Goal: Task Accomplishment & Management: Manage account settings

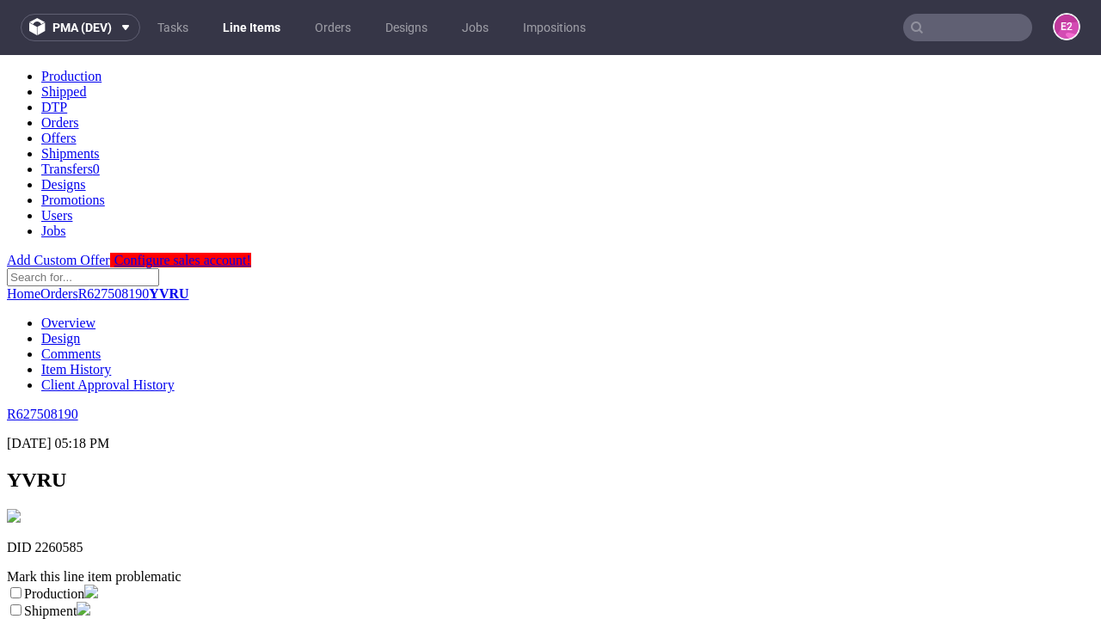
scroll to position [303, 0]
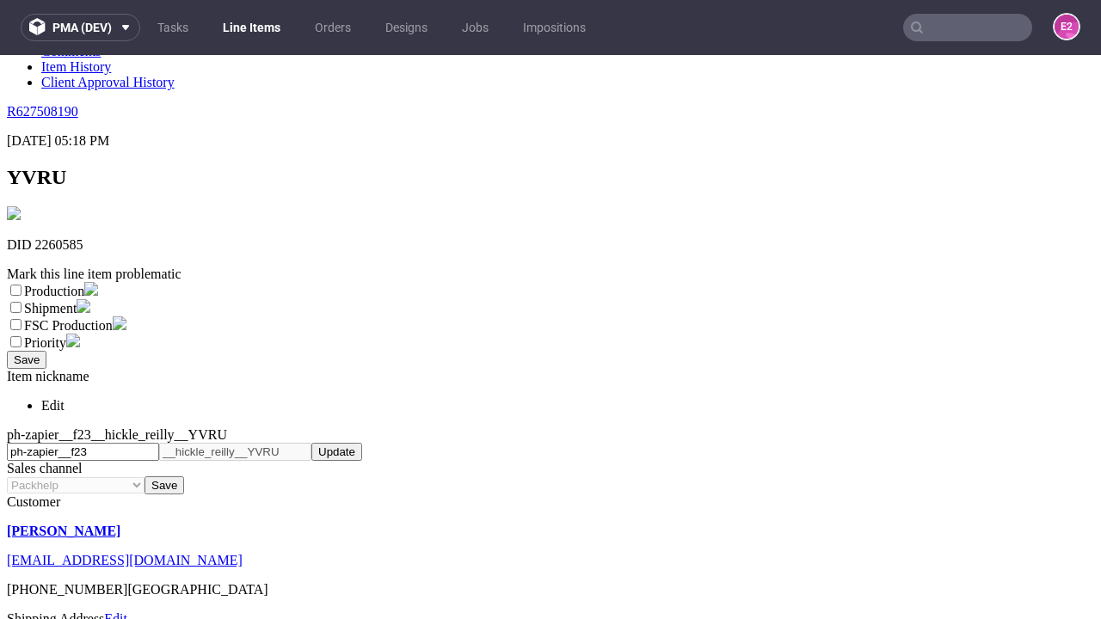
select select "dtp_ca_needed"
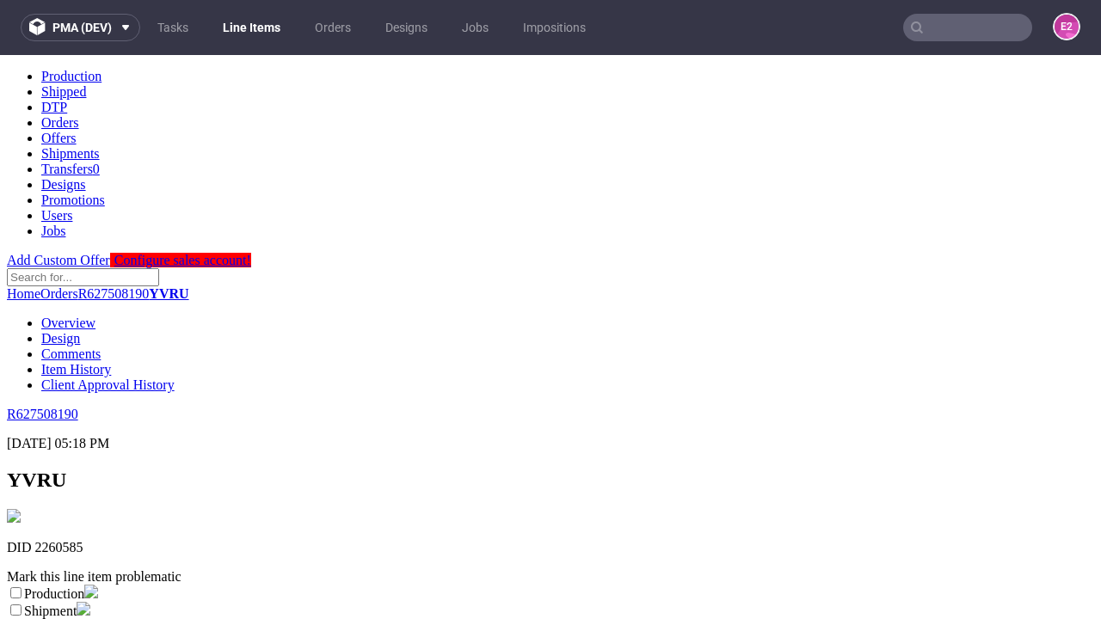
scroll to position [0, 0]
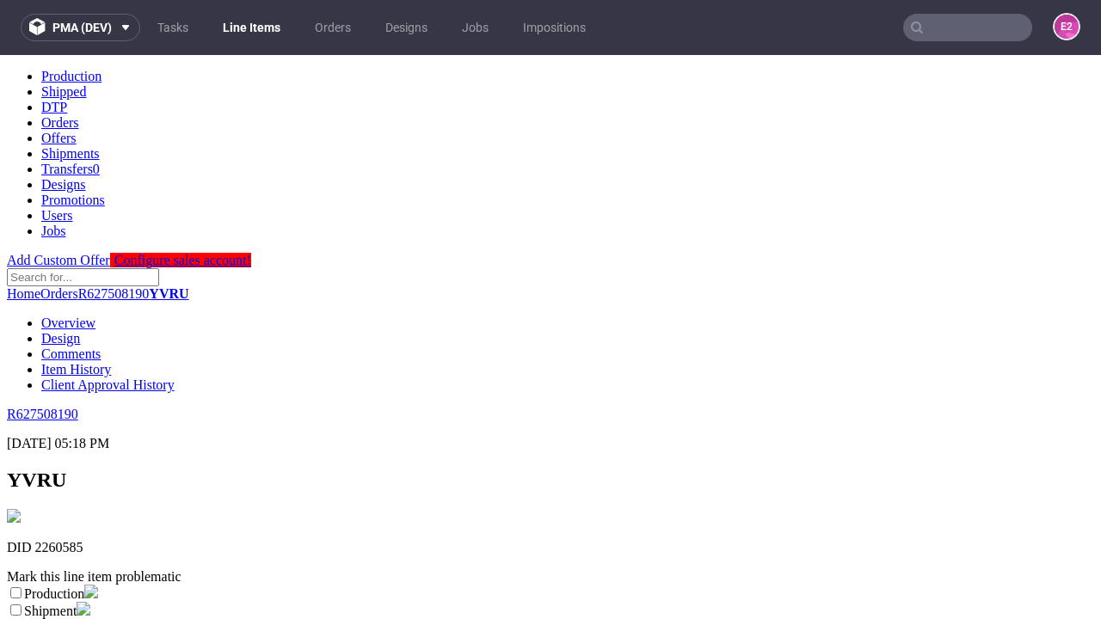
checkbox input "true"
